Goal: Task Accomplishment & Management: Manage account settings

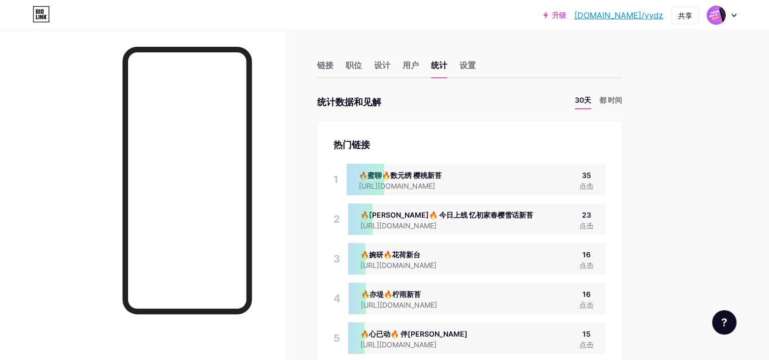
scroll to position [360, 768]
drag, startPoint x: 705, startPoint y: 134, endPoint x: 715, endPoint y: 105, distance: 31.2
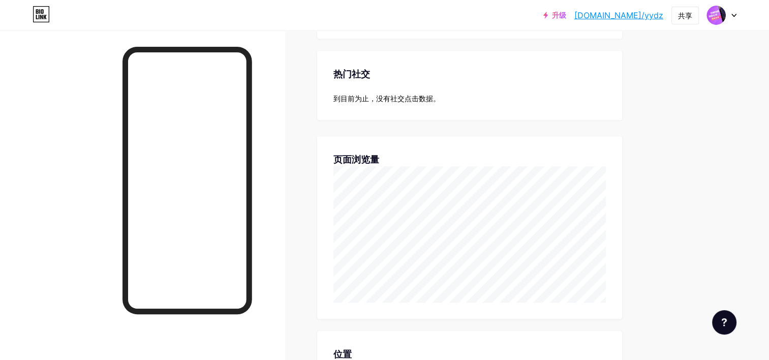
scroll to position [1050, 0]
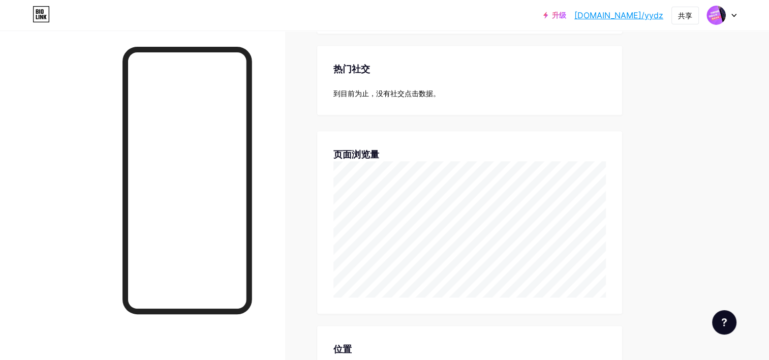
drag, startPoint x: 640, startPoint y: 258, endPoint x: 647, endPoint y: 274, distance: 17.7
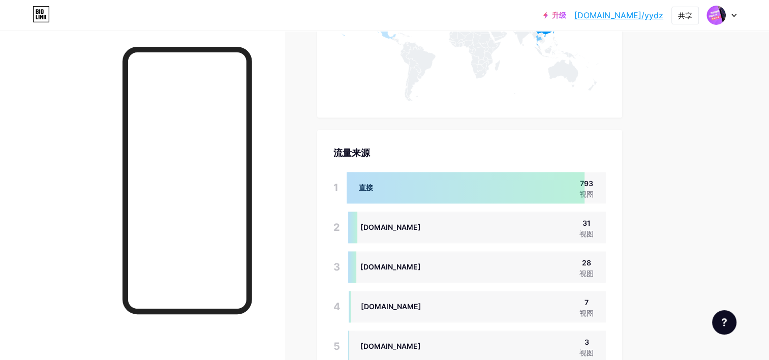
scroll to position [1483, 0]
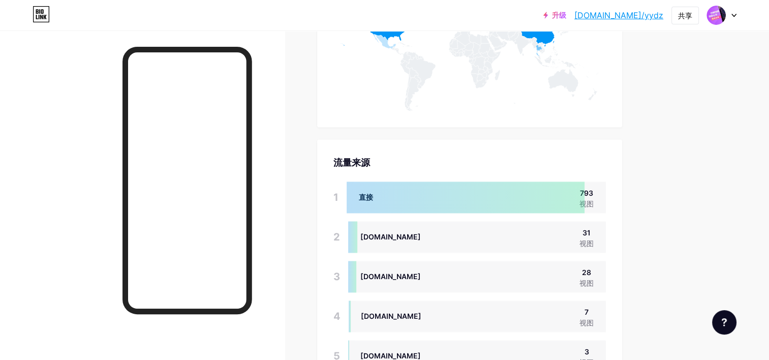
drag, startPoint x: 588, startPoint y: 245, endPoint x: 641, endPoint y: 275, distance: 60.3
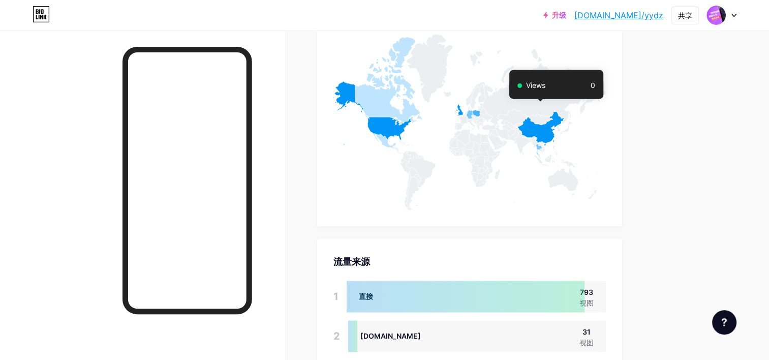
scroll to position [1381, 0]
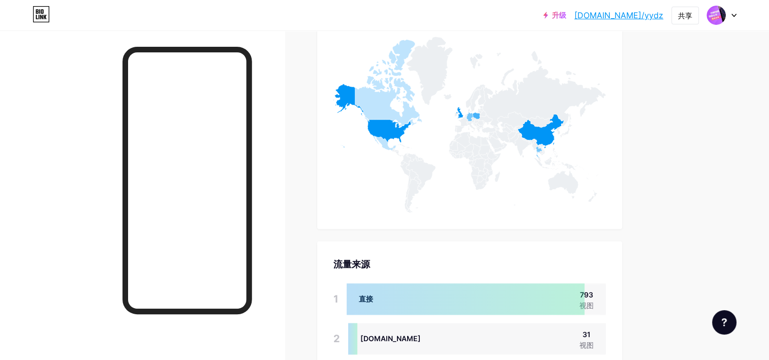
drag, startPoint x: 180, startPoint y: 28, endPoint x: 129, endPoint y: 25, distance: 51.4
click at [163, 30] on div "升级 [DOMAIN_NAME]/yydz [DOMAIN_NAME]/yydz 共享 Switch accounts 壹對壹苹苔合集大全 [DOMAIN_N…" at bounding box center [384, 15] width 769 height 30
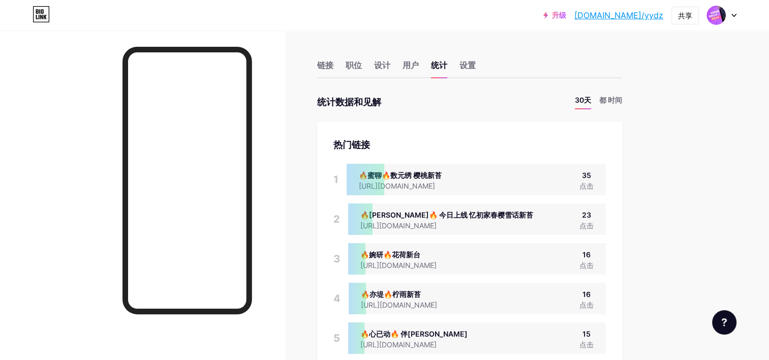
scroll to position [360, 768]
drag, startPoint x: 672, startPoint y: 123, endPoint x: 681, endPoint y: 110, distance: 16.4
drag, startPoint x: 681, startPoint y: 110, endPoint x: 685, endPoint y: 97, distance: 13.7
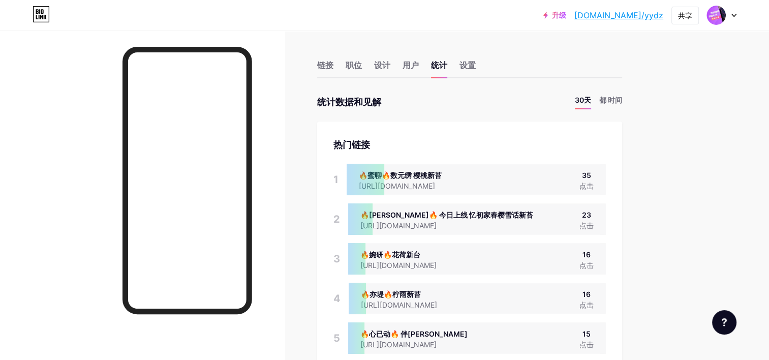
drag, startPoint x: 685, startPoint y: 97, endPoint x: 772, endPoint y: 71, distance: 90.8
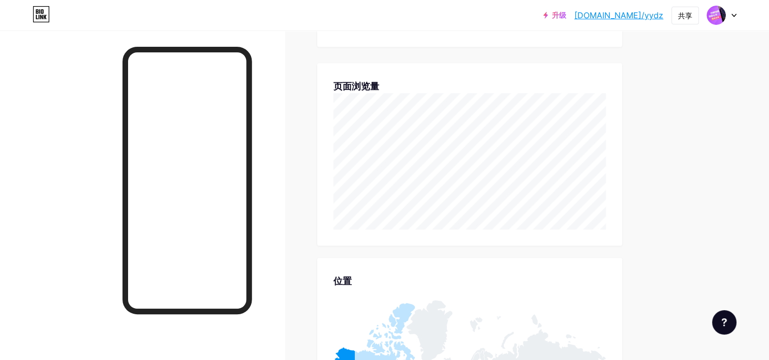
scroll to position [1124, 0]
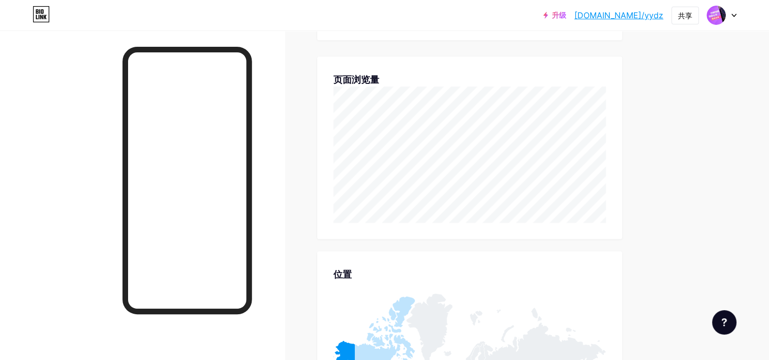
drag, startPoint x: 645, startPoint y: 190, endPoint x: 644, endPoint y: 206, distance: 15.8
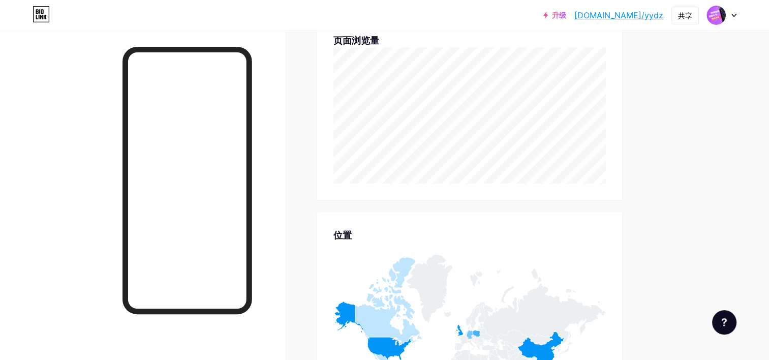
scroll to position [1171, 0]
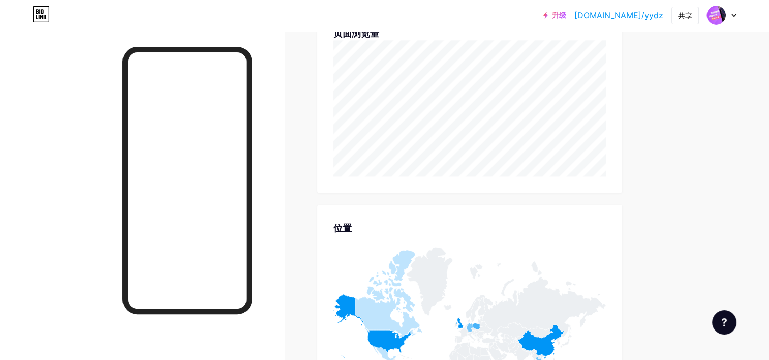
drag, startPoint x: 681, startPoint y: 183, endPoint x: 658, endPoint y: 187, distance: 22.7
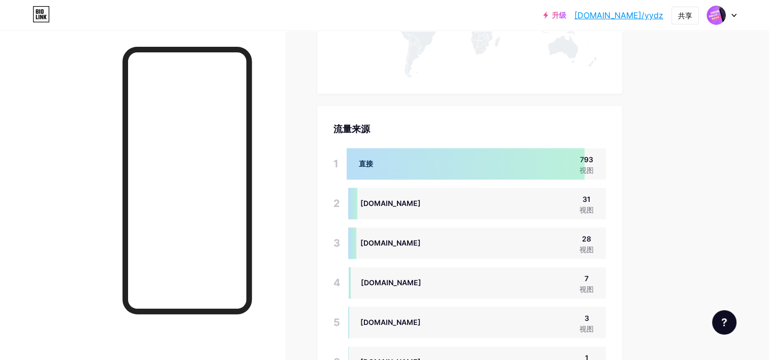
scroll to position [1519, 0]
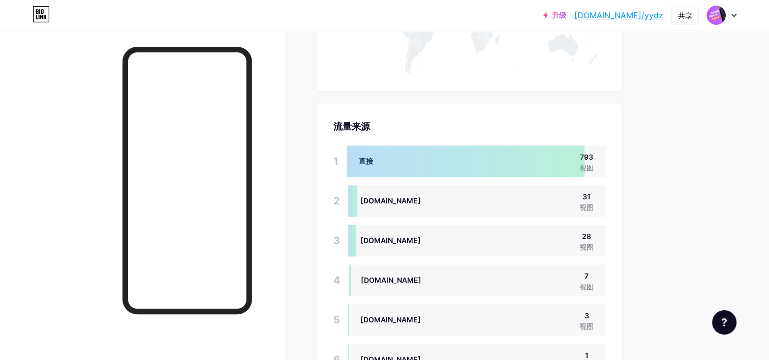
drag, startPoint x: 69, startPoint y: 63, endPoint x: 58, endPoint y: 68, distance: 12.1
click at [55, 67] on div at bounding box center [142, 210] width 285 height 360
click at [77, 85] on div at bounding box center [142, 210] width 285 height 360
click at [255, 222] on div at bounding box center [142, 210] width 285 height 360
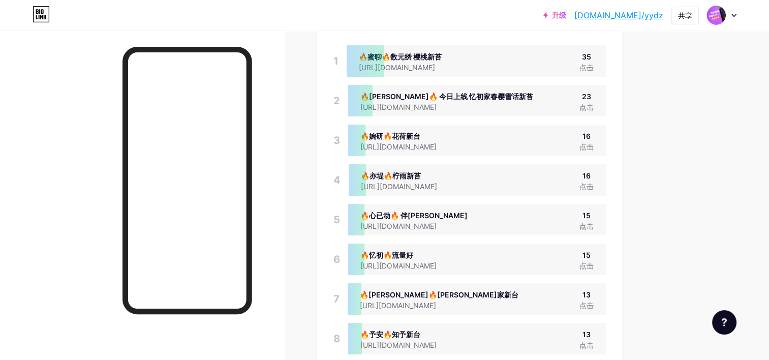
scroll to position [0, 0]
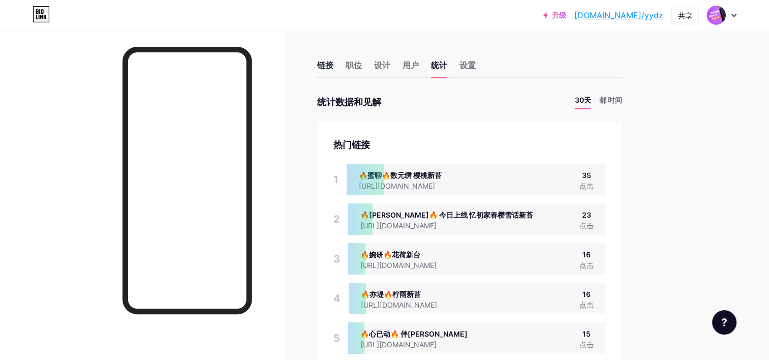
click at [322, 62] on div "链接" at bounding box center [325, 68] width 16 height 18
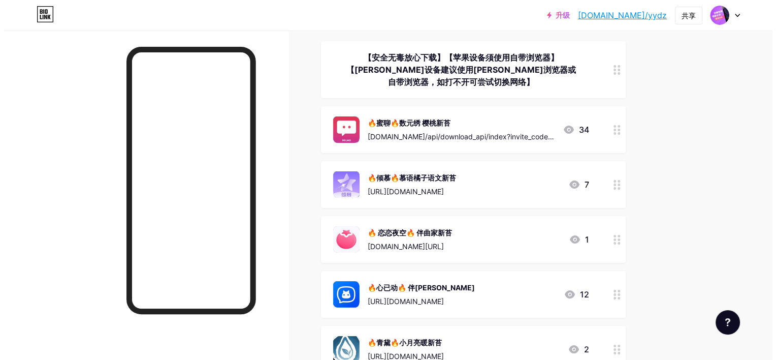
scroll to position [152, 0]
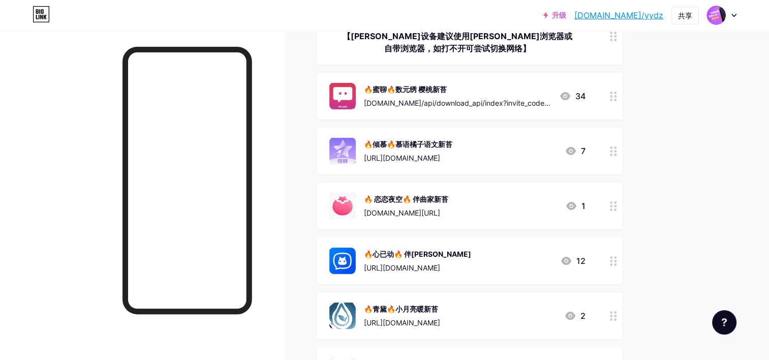
click at [609, 195] on div at bounding box center [613, 205] width 17 height 47
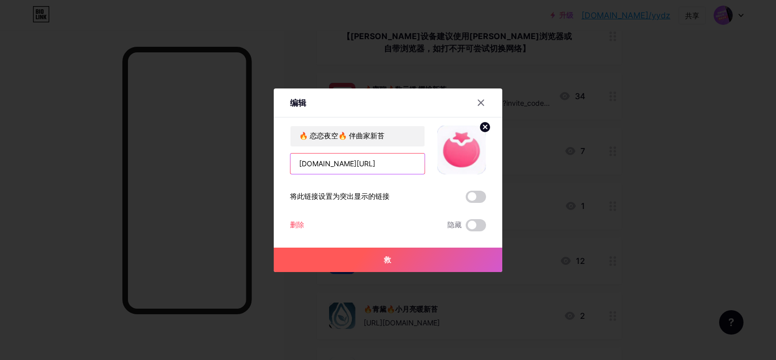
click at [351, 165] on input "[DOMAIN_NAME][URL]" at bounding box center [358, 163] width 134 height 20
click at [350, 165] on input "[DOMAIN_NAME][URL]" at bounding box center [358, 163] width 134 height 20
paste input "[URL][DOMAIN_NAME]"
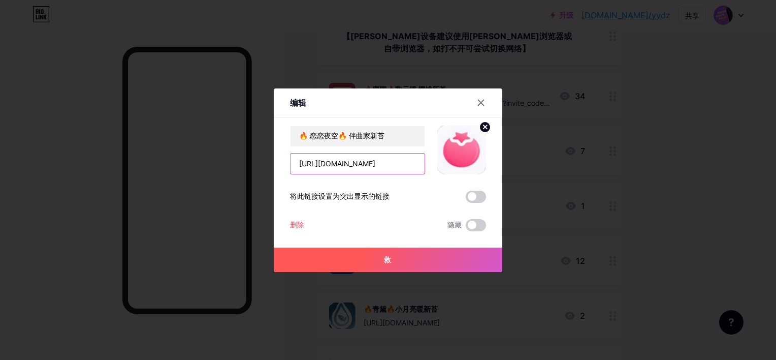
type input "[URL][DOMAIN_NAME]"
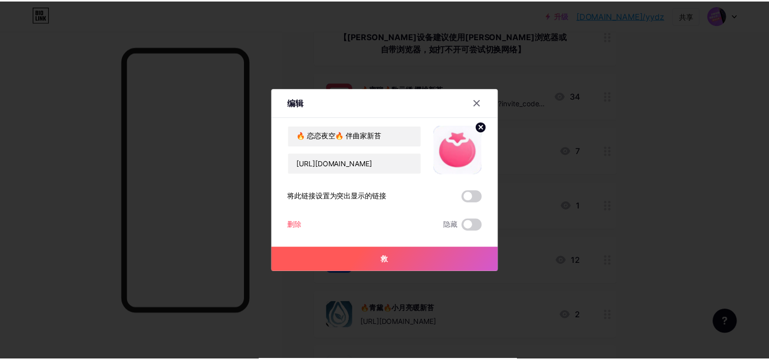
scroll to position [0, 0]
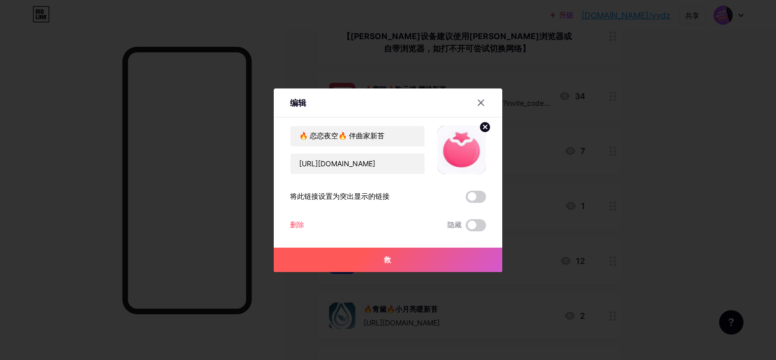
click at [376, 258] on button "救" at bounding box center [388, 259] width 229 height 24
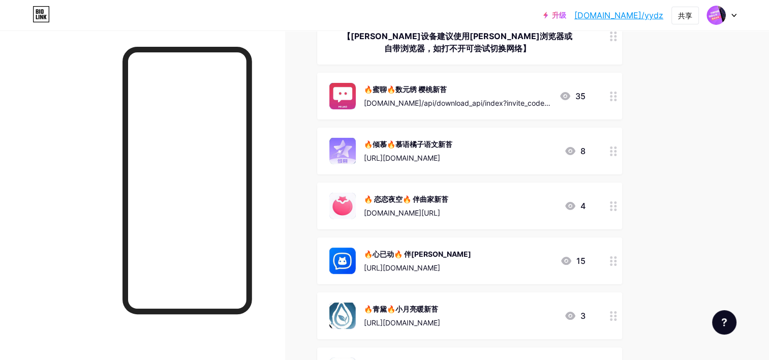
drag, startPoint x: 101, startPoint y: 207, endPoint x: 85, endPoint y: 207, distance: 16.3
click at [85, 207] on div at bounding box center [142, 210] width 285 height 360
drag, startPoint x: 291, startPoint y: 201, endPoint x: 285, endPoint y: 204, distance: 6.8
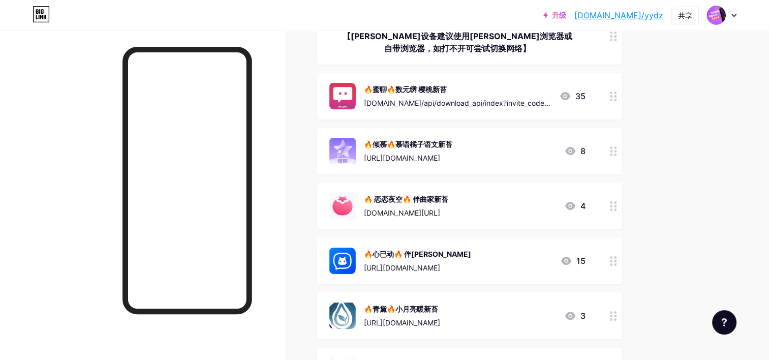
drag, startPoint x: 226, startPoint y: 18, endPoint x: 213, endPoint y: 19, distance: 13.2
click at [213, 19] on div "升级 [DOMAIN_NAME]/yydz [DOMAIN_NAME]/yydz 共享 Switch accounts 壹對壹苹苔合集大全 [DOMAIN_N…" at bounding box center [384, 15] width 769 height 18
